Goal: Information Seeking & Learning: Learn about a topic

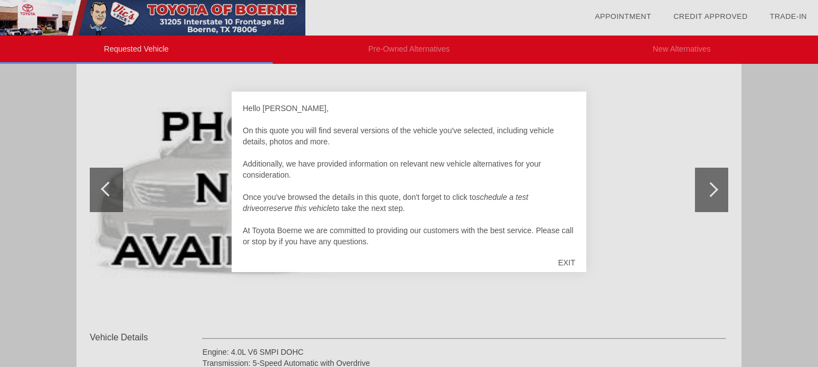
scroll to position [151, 0]
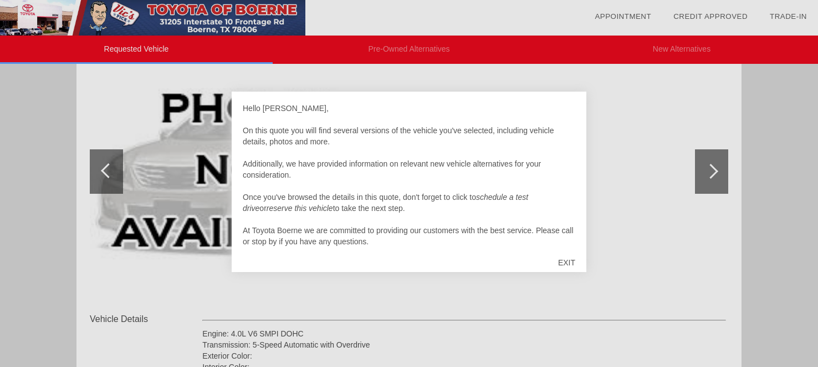
click at [562, 262] on div "EXIT" at bounding box center [566, 262] width 39 height 33
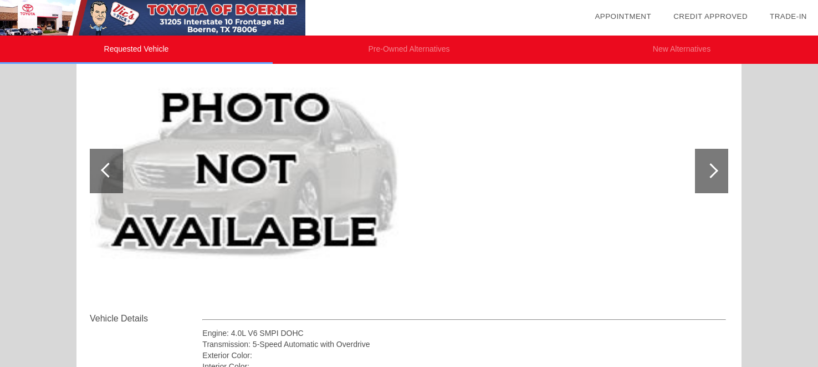
scroll to position [159, 0]
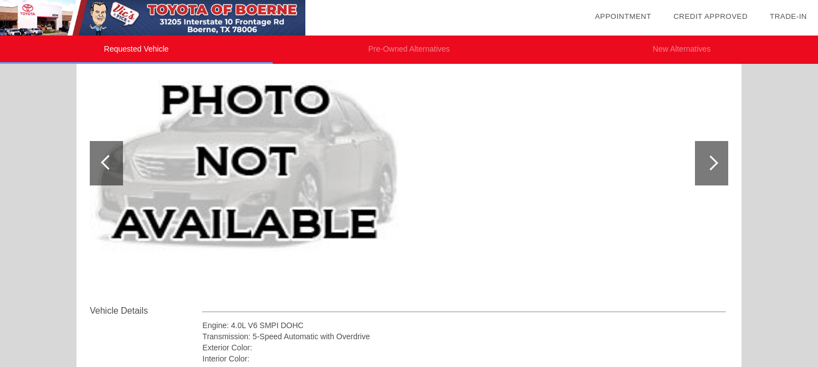
click at [705, 167] on div at bounding box center [711, 163] width 33 height 44
click at [714, 157] on div at bounding box center [711, 162] width 15 height 15
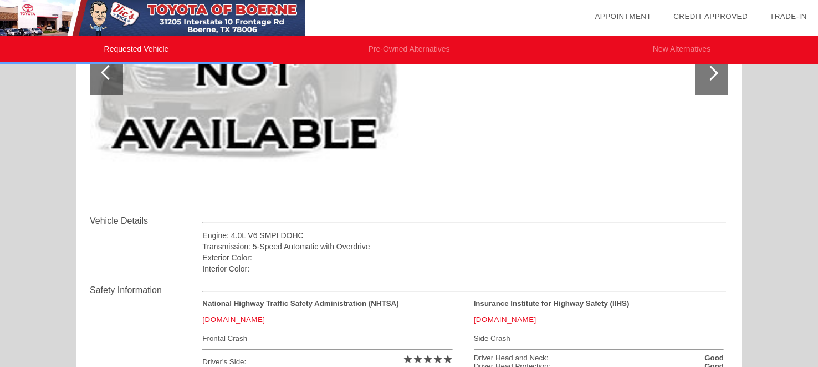
scroll to position [0, 0]
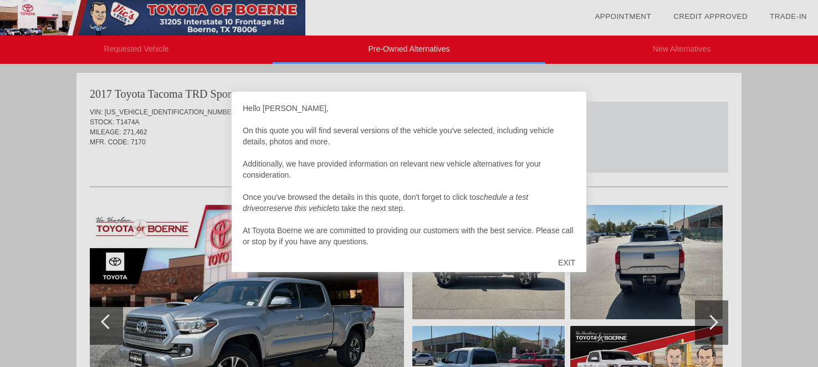
scroll to position [907, 0]
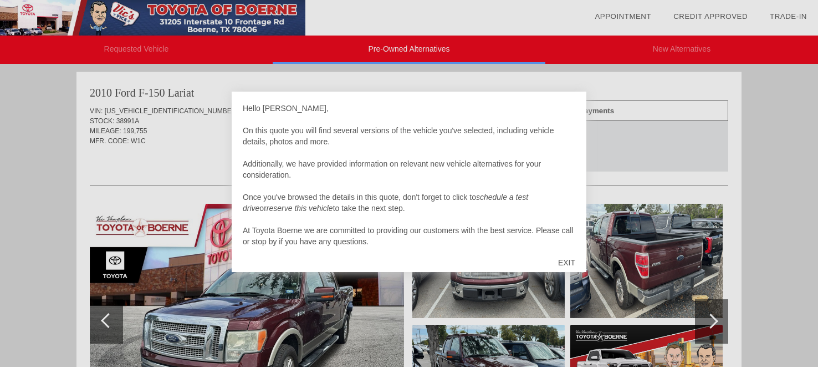
click at [568, 259] on div "EXIT" at bounding box center [566, 262] width 39 height 33
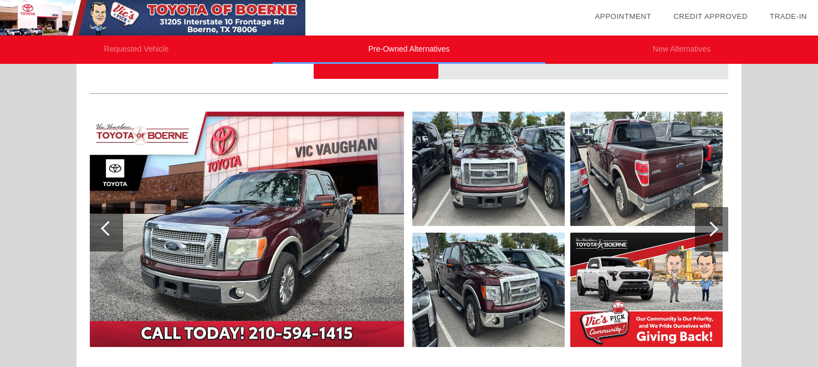
scroll to position [996, 0]
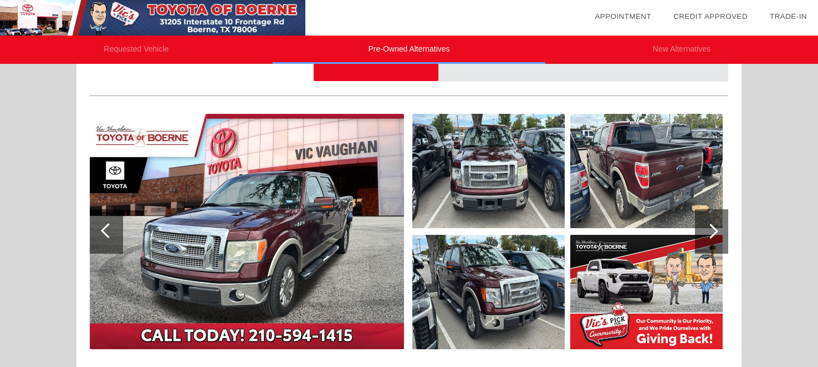
click at [716, 231] on div at bounding box center [711, 231] width 33 height 44
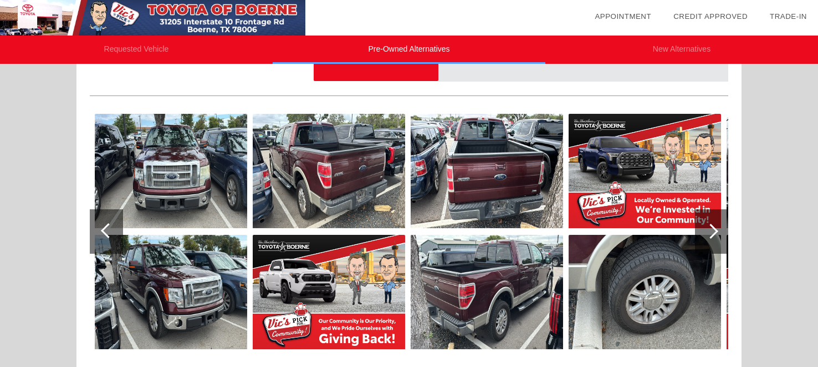
click at [716, 231] on div at bounding box center [711, 231] width 33 height 44
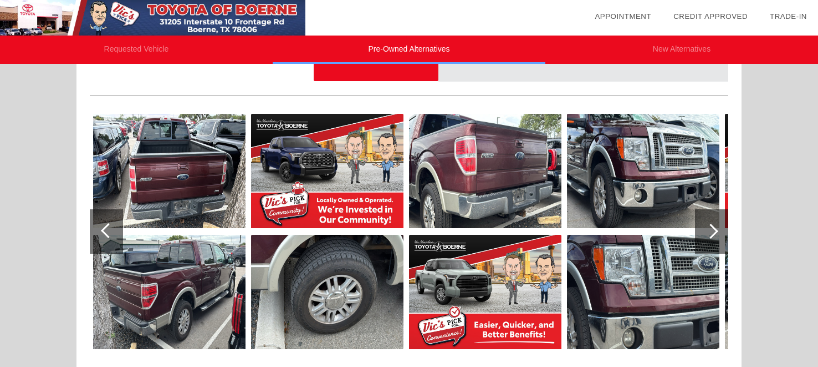
click at [716, 231] on div at bounding box center [711, 231] width 33 height 44
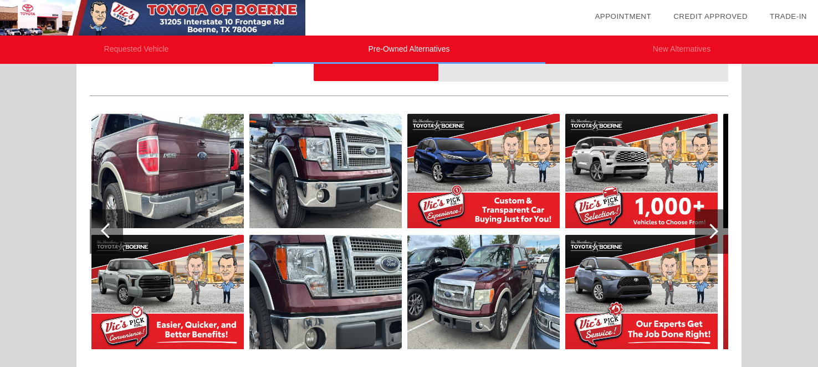
scroll to position [996, 0]
click at [716, 231] on div at bounding box center [711, 231] width 33 height 44
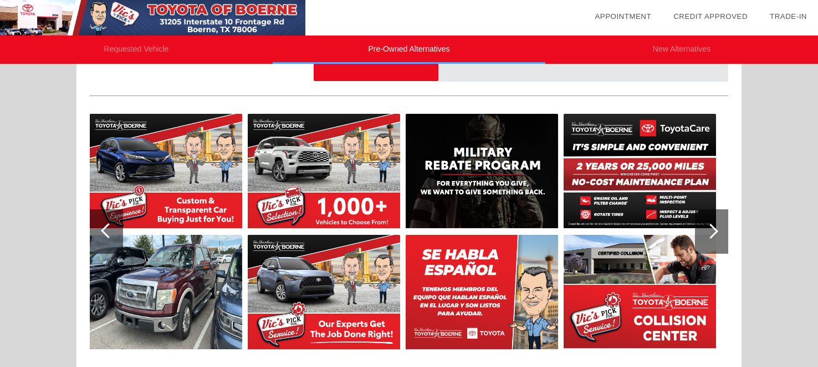
click at [716, 231] on div at bounding box center [711, 231] width 33 height 44
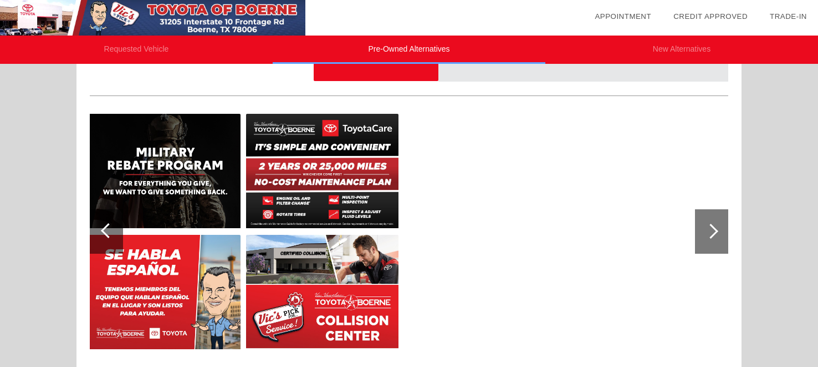
click at [716, 231] on div at bounding box center [711, 231] width 33 height 44
